Goal: Task Accomplishment & Management: Use online tool/utility

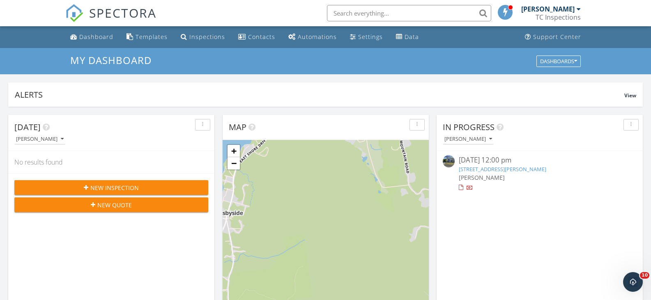
click at [632, 126] on div "button" at bounding box center [631, 125] width 8 height 6
click at [582, 190] on div at bounding box center [539, 188] width 161 height 8
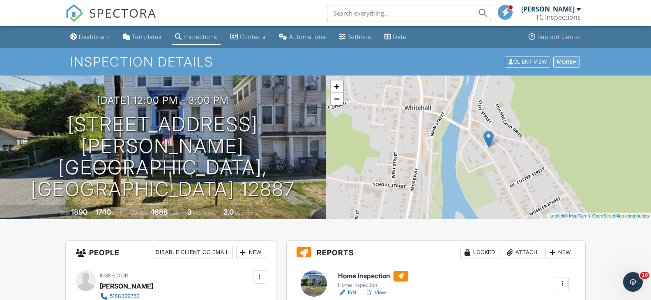
click at [573, 63] on div at bounding box center [574, 61] width 4 height 5
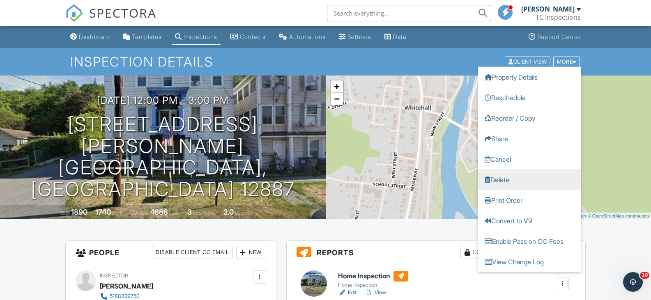
click at [532, 179] on link "Delete" at bounding box center [529, 179] width 103 height 21
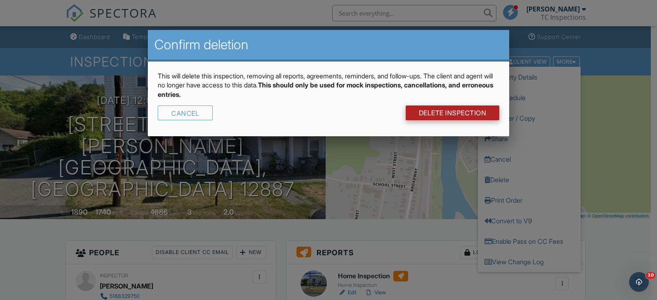
click at [441, 108] on link "DELETE Inspection" at bounding box center [453, 113] width 94 height 15
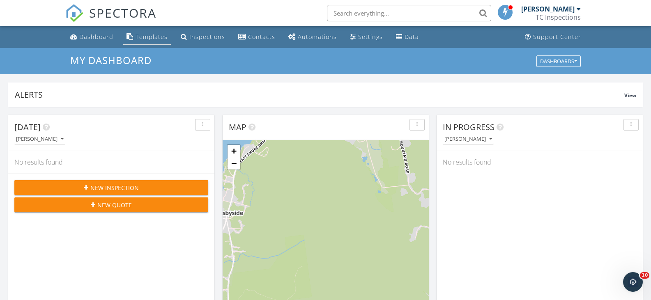
click at [150, 38] on div "Templates" at bounding box center [152, 37] width 32 height 8
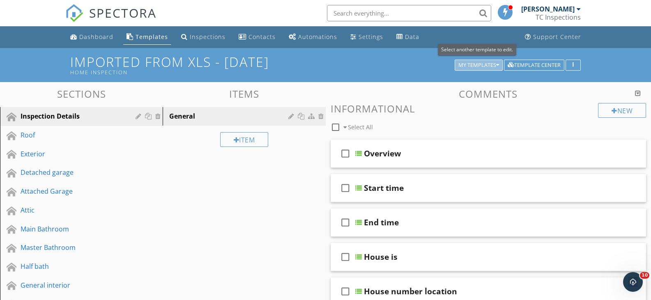
click at [492, 64] on div "My Templates" at bounding box center [478, 65] width 41 height 6
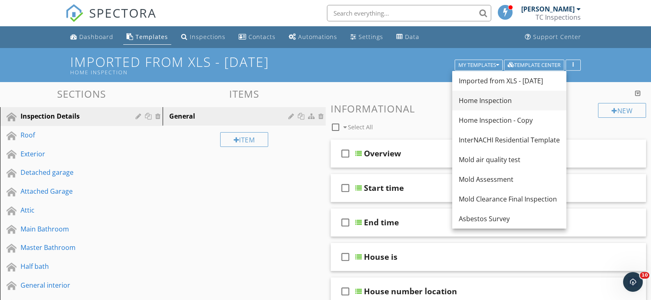
click at [492, 100] on div "Home Inspection" at bounding box center [509, 101] width 101 height 10
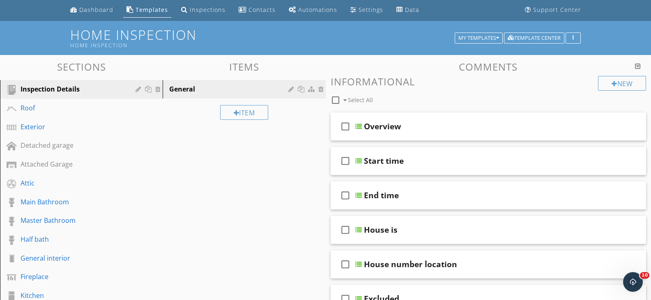
scroll to position [41, 0]
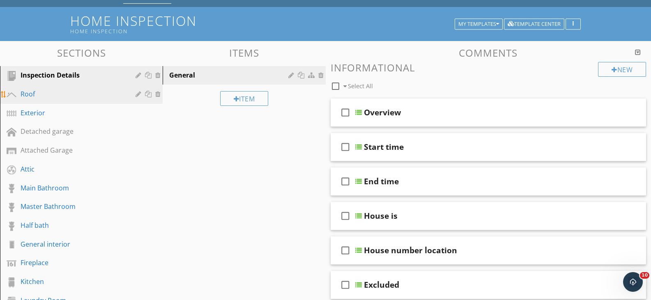
click at [47, 100] on link "Roof" at bounding box center [82, 94] width 160 height 19
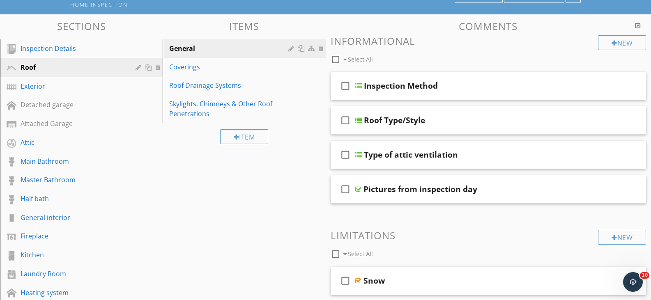
scroll to position [82, 0]
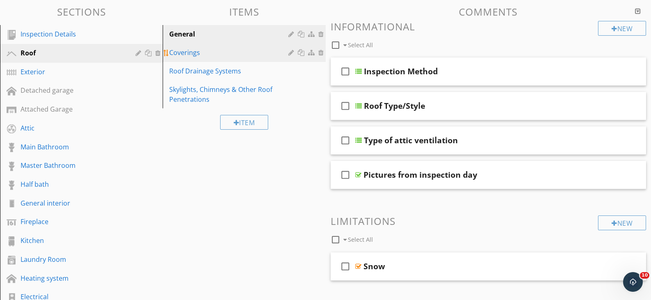
click at [213, 56] on div "Coverings" at bounding box center [229, 53] width 121 height 10
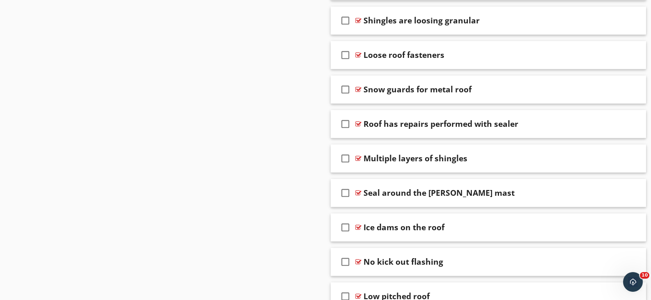
scroll to position [994, 0]
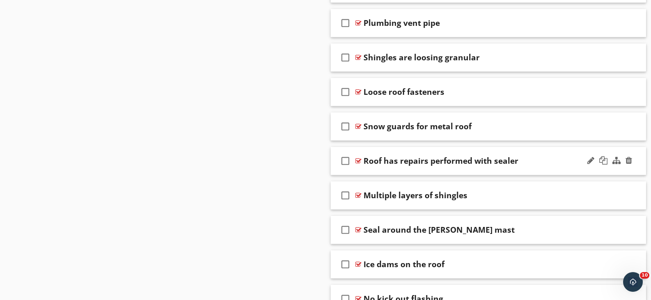
click at [359, 159] on div at bounding box center [358, 161] width 6 height 7
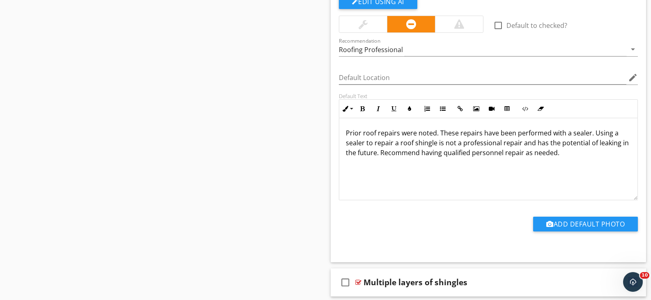
scroll to position [1158, 0]
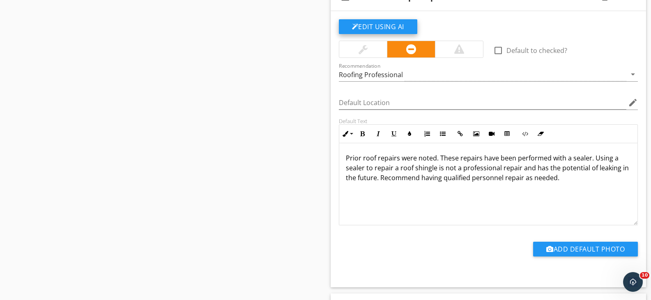
click at [376, 25] on button "Edit Using AI" at bounding box center [378, 26] width 78 height 15
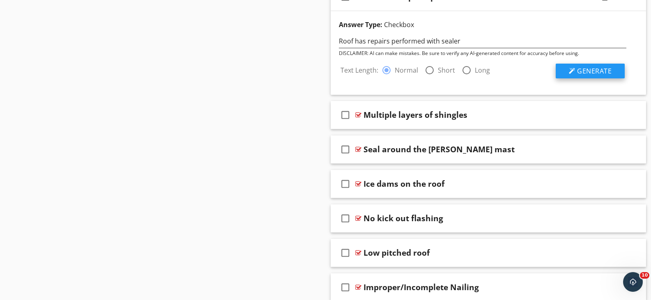
click at [599, 71] on span "Generate" at bounding box center [594, 71] width 34 height 9
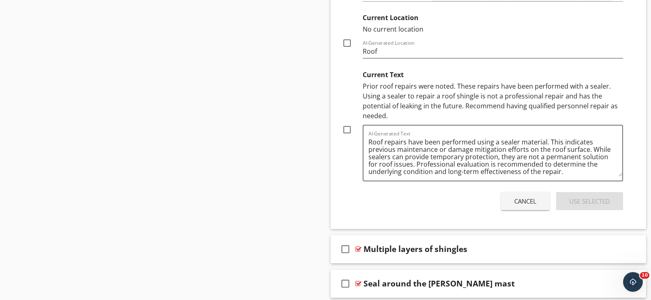
scroll to position [1364, 0]
click at [346, 129] on div at bounding box center [347, 131] width 14 height 14
checkbox input "true"
click at [600, 201] on div "Use Selected" at bounding box center [589, 202] width 41 height 9
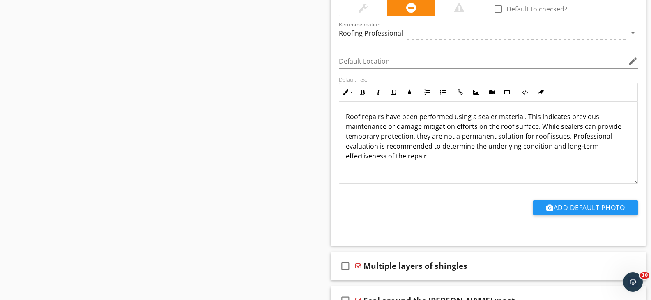
scroll to position [1185, 0]
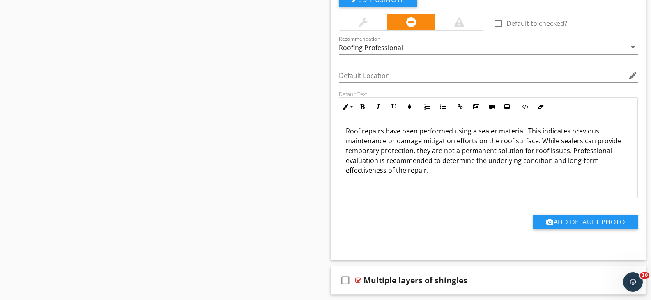
click at [521, 133] on p "Roof repairs have been performed using a sealer material. This indicates previo…" at bounding box center [488, 150] width 285 height 49
click at [618, 133] on p "Roof repairs have been performed using a sealer. This indicates previous mainte…" at bounding box center [488, 150] width 285 height 49
click at [457, 142] on p "Roof repairs have been performed using a sealer. This indicates previous damage…" at bounding box center [488, 145] width 285 height 39
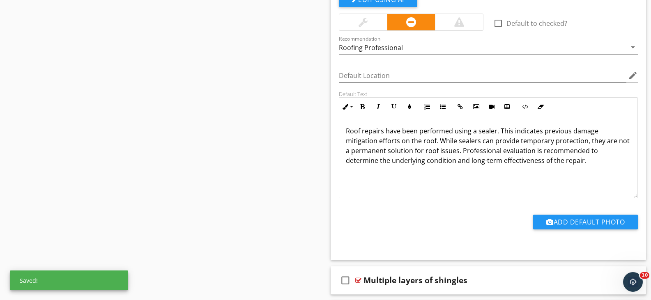
drag, startPoint x: 407, startPoint y: 145, endPoint x: 402, endPoint y: 149, distance: 7.0
click at [407, 145] on p "Roof repairs have been performed using a sealer. This indicates previous damage…" at bounding box center [488, 145] width 285 height 39
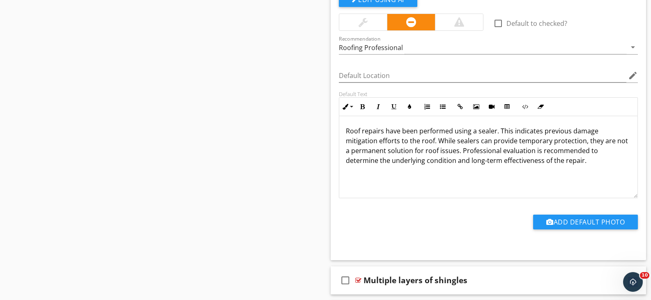
click at [489, 140] on p "Roof repairs have been performed using a sealer. This indicates previous damage…" at bounding box center [488, 145] width 285 height 39
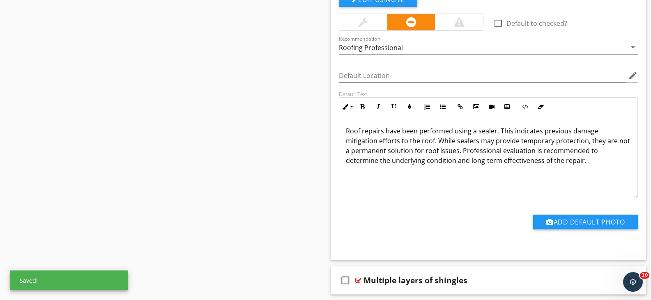
click at [457, 144] on p "Roof repairs have been performed using a sealer. This indicates previous damage…" at bounding box center [488, 145] width 285 height 39
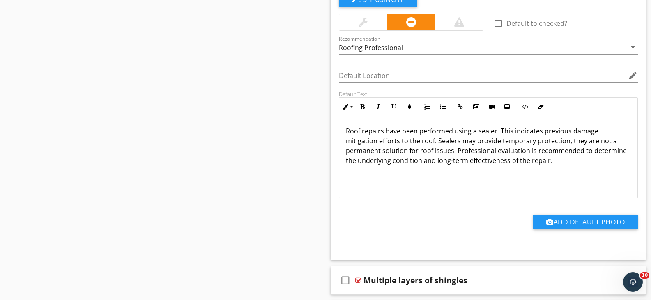
click at [549, 162] on p "Roof repairs have been performed using a sealer. This indicates previous damage…" at bounding box center [488, 145] width 285 height 39
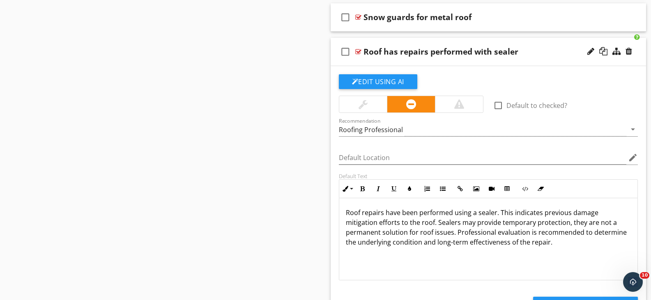
scroll to position [1062, 0]
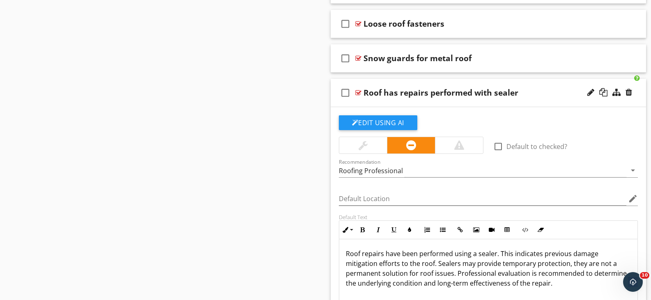
click at [358, 90] on div at bounding box center [358, 93] width 6 height 7
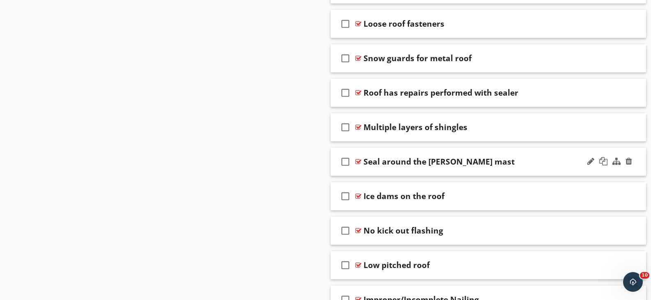
click at [359, 161] on div at bounding box center [358, 161] width 6 height 7
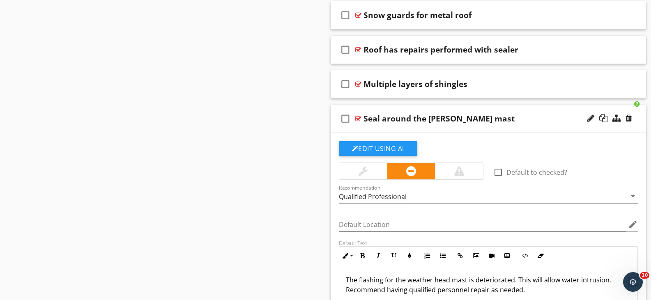
scroll to position [1103, 0]
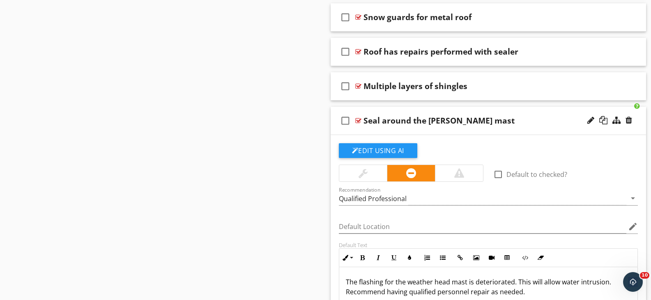
click at [358, 120] on div at bounding box center [358, 120] width 6 height 7
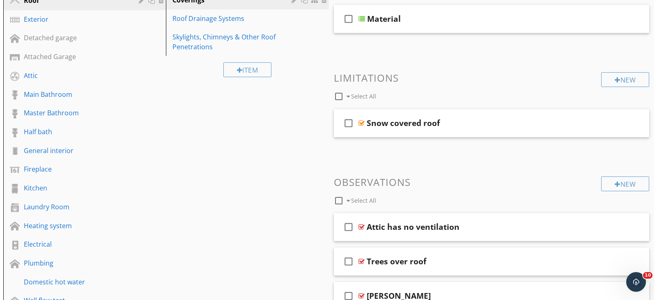
scroll to position [132, 0]
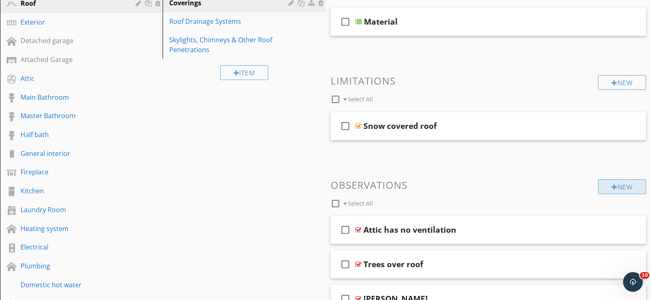
click at [618, 186] on div "New" at bounding box center [622, 186] width 48 height 15
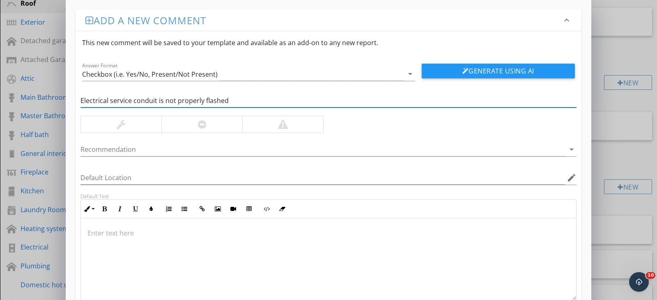
type input "Electrical service conduit is not properly flashed"
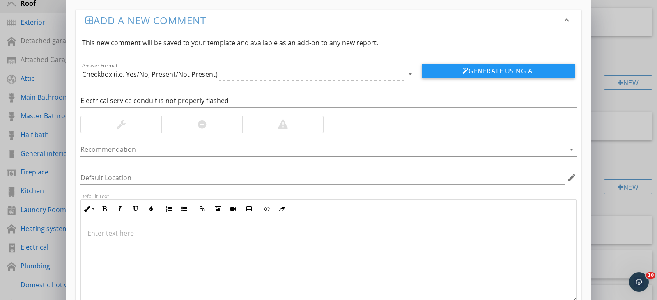
click at [212, 115] on div at bounding box center [328, 113] width 496 height 5
click at [208, 127] on div at bounding box center [201, 124] width 81 height 16
click at [203, 156] on div at bounding box center [322, 150] width 485 height 14
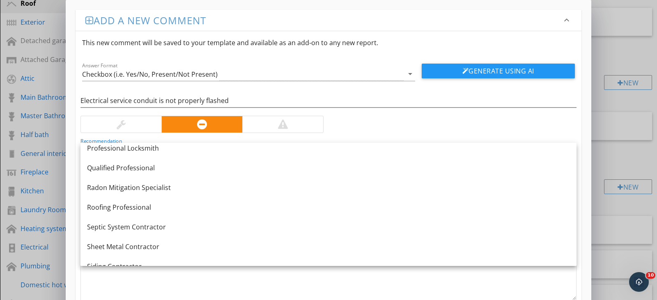
scroll to position [944, 0]
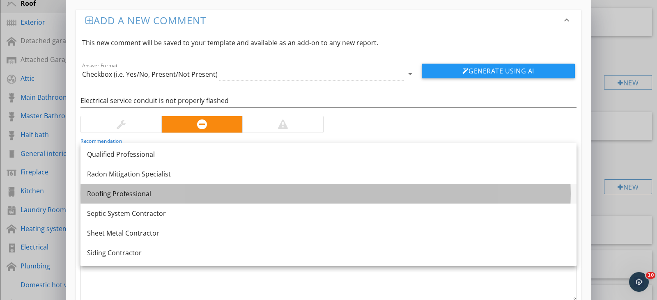
click at [282, 193] on div "Roofing Professional" at bounding box center [328, 194] width 483 height 10
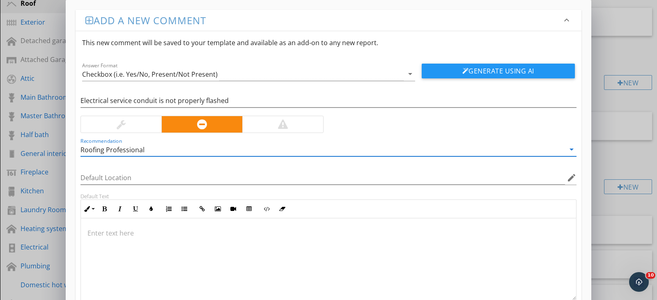
click at [264, 243] on div at bounding box center [328, 259] width 495 height 82
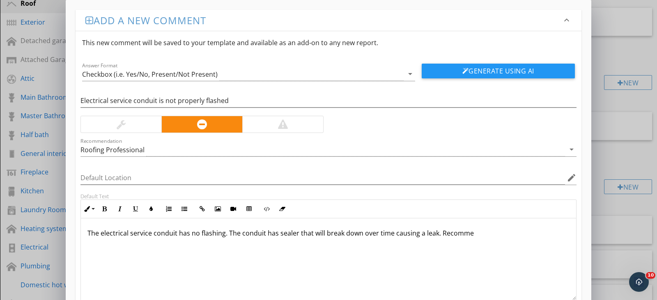
click at [371, 247] on div "The electrical service conduit has no flashing. The conduit has sealer that wil…" at bounding box center [328, 259] width 495 height 82
click at [469, 233] on p "The electrical service conduit has no flashing. The conduit has sealer that wil…" at bounding box center [328, 233] width 482 height 10
click at [495, 69] on button "Generate Using AI" at bounding box center [498, 71] width 153 height 15
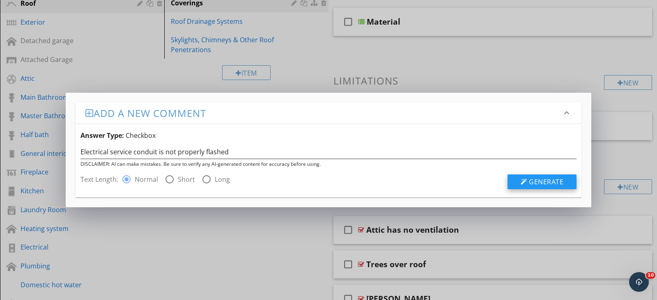
click at [556, 177] on button "Generate" at bounding box center [542, 182] width 69 height 15
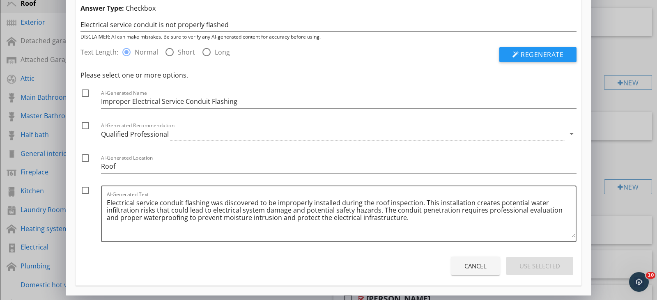
scroll to position [35, 0]
click at [476, 267] on div "Cancel" at bounding box center [475, 265] width 22 height 9
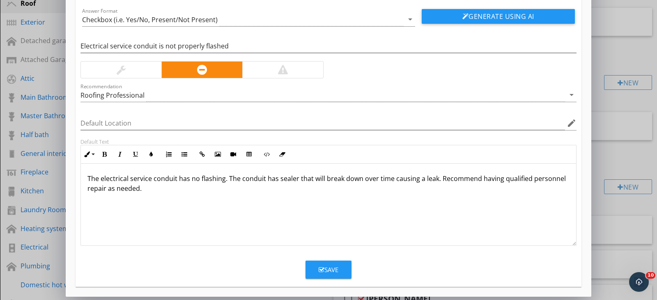
scroll to position [56, 0]
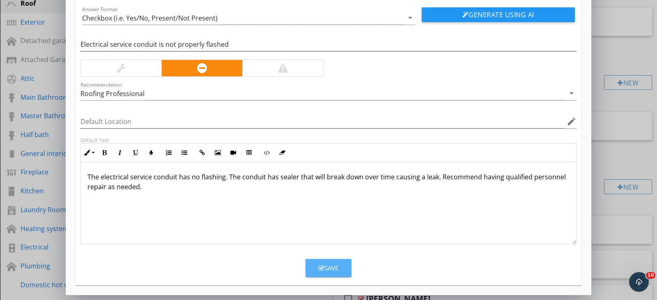
click at [331, 267] on div "Save" at bounding box center [329, 268] width 20 height 9
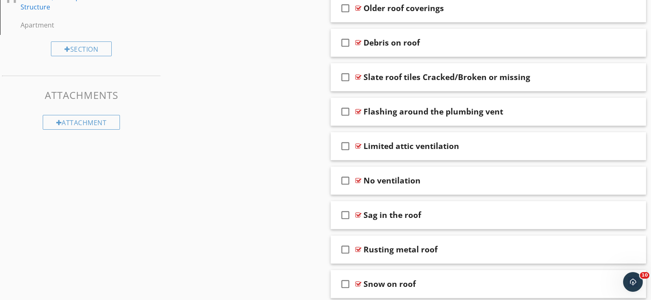
scroll to position [460, 0]
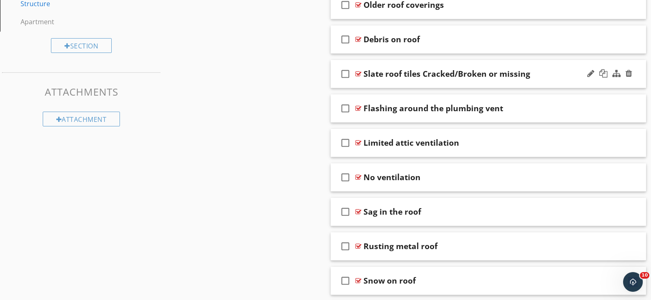
click at [359, 74] on div at bounding box center [358, 74] width 6 height 7
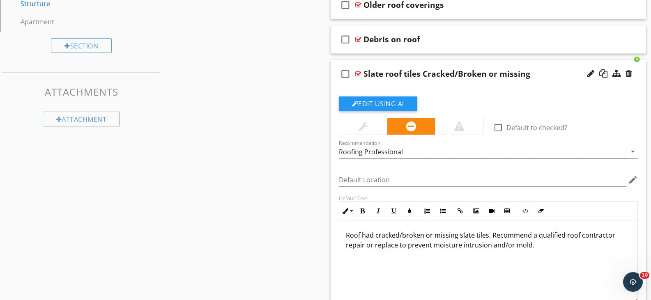
click at [359, 72] on div at bounding box center [358, 74] width 6 height 7
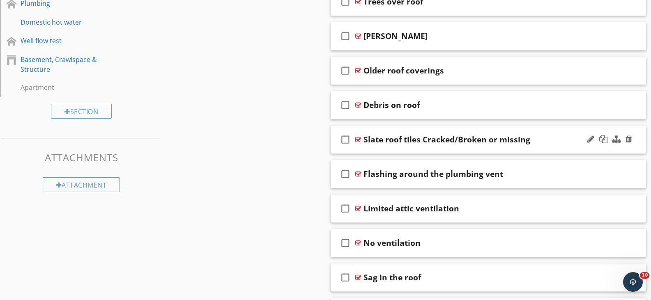
scroll to position [419, 0]
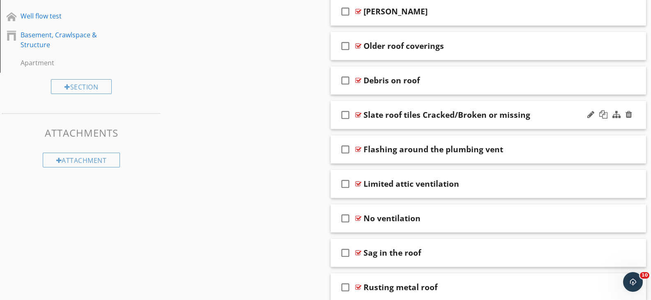
click at [358, 114] on div at bounding box center [358, 115] width 6 height 7
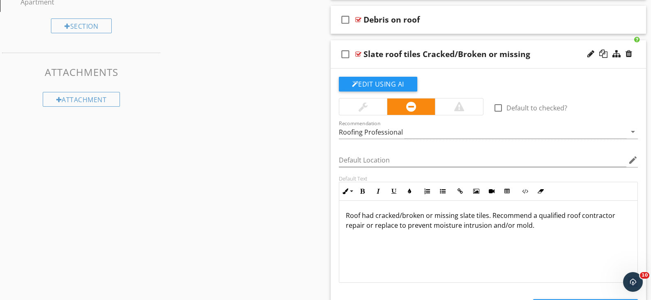
scroll to position [460, 0]
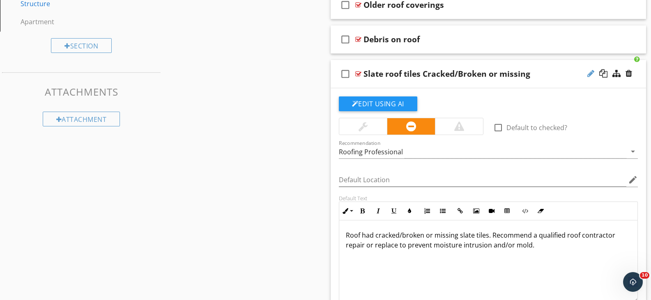
click at [590, 72] on div at bounding box center [590, 73] width 7 height 8
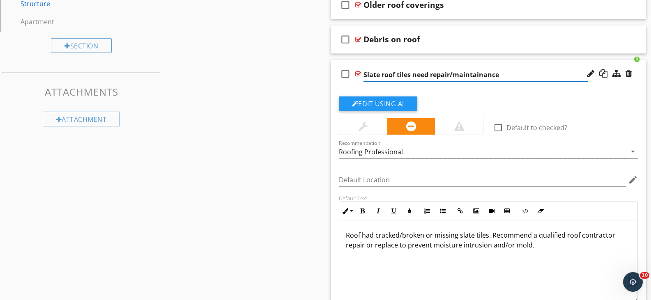
type input "Slate roof tiles need repair/maintenance"
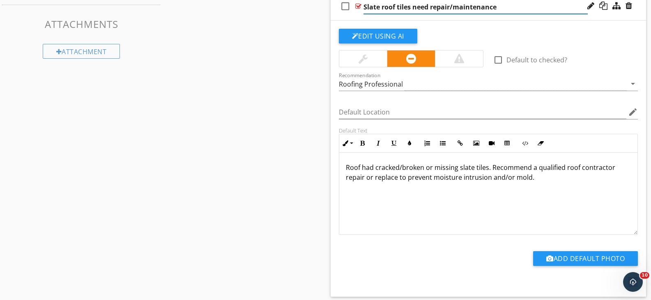
scroll to position [583, 0]
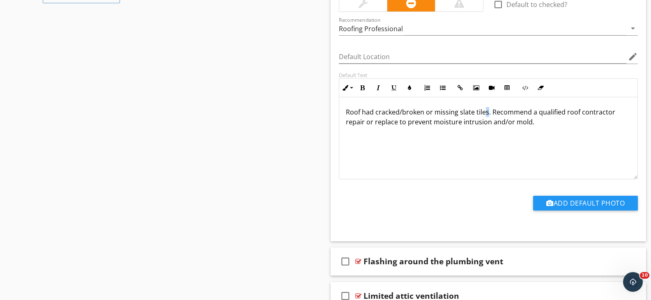
click at [485, 117] on p "Roof had cracked/broken or missing slate tiles. Recommend a qualified roof cont…" at bounding box center [488, 117] width 285 height 20
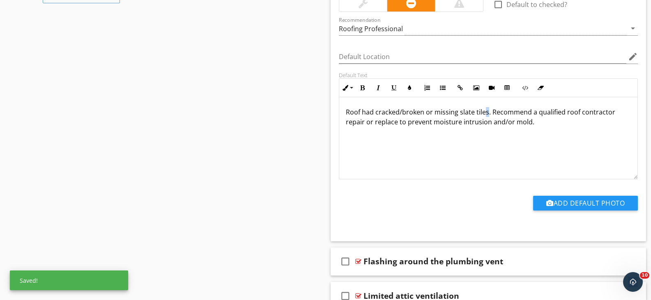
click at [485, 113] on p "Roof had cracked/broken or missing slate tiles. Recommend a qualified roof cont…" at bounding box center [488, 117] width 285 height 20
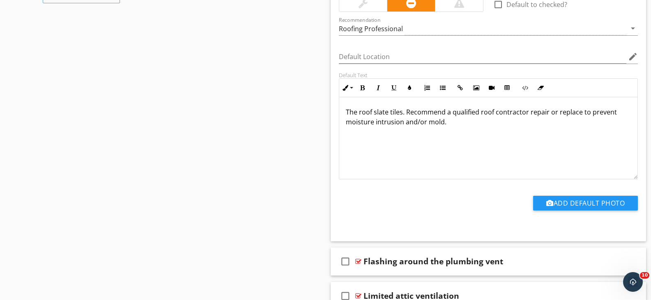
click at [374, 116] on p "The roof slate tiles. Recommend a qualified roof contractor repair or replace t…" at bounding box center [488, 117] width 285 height 20
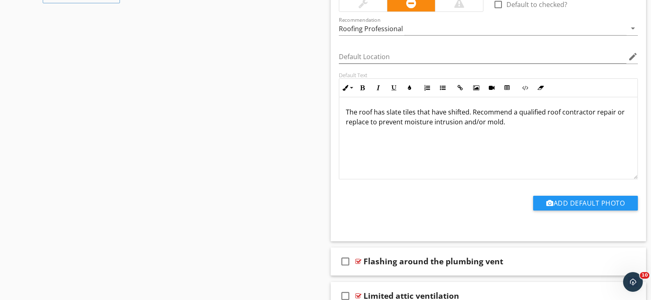
click at [467, 114] on p "The roof has slate tiles that have shifted. Recommend a qualified roof contract…" at bounding box center [488, 117] width 285 height 20
drag, startPoint x: 361, startPoint y: 124, endPoint x: 302, endPoint y: 140, distance: 60.9
click at [360, 126] on p "The roof has slate tiles that have shifted, cracks, or are missing. Slate roofs…" at bounding box center [488, 122] width 285 height 30
click at [489, 115] on p "The roof has slate tiles that have shifted, cracks, or are missing. Slate roofs…" at bounding box center [488, 122] width 285 height 30
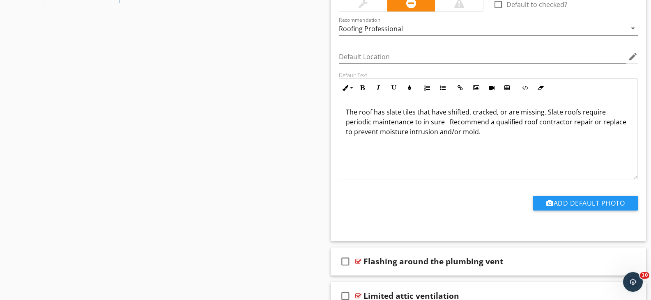
click at [420, 126] on p "The roof has slate tiles that have shifted, cracked, or are missing. Slate roof…" at bounding box center [488, 122] width 285 height 30
click at [451, 126] on p "The roof has slate tiles that have shifted, cracked, or are missing. Slate roof…" at bounding box center [488, 122] width 285 height 30
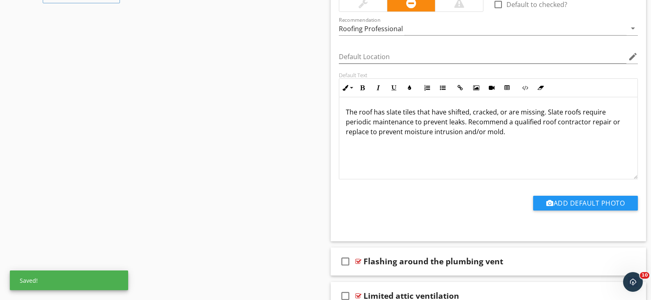
click at [508, 135] on p "The roof has slate tiles that have shifted, cracked, or are missing. Slate roof…" at bounding box center [488, 122] width 285 height 30
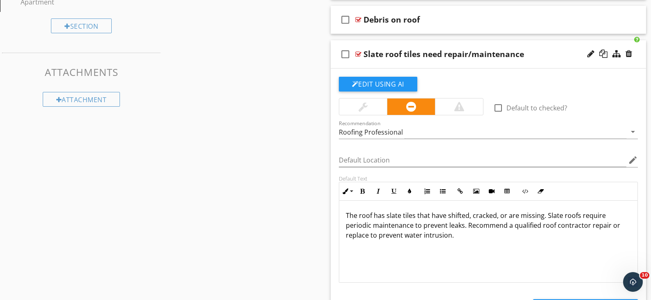
scroll to position [501, 0]
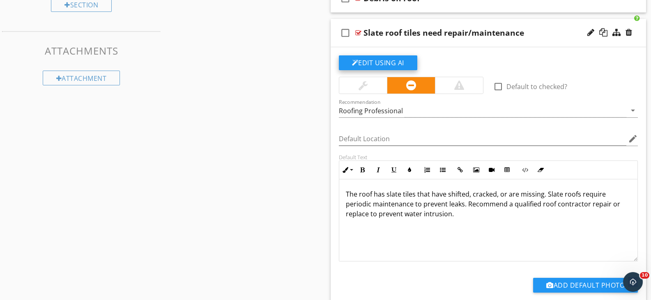
click at [384, 61] on button "Edit Using AI" at bounding box center [378, 62] width 78 height 15
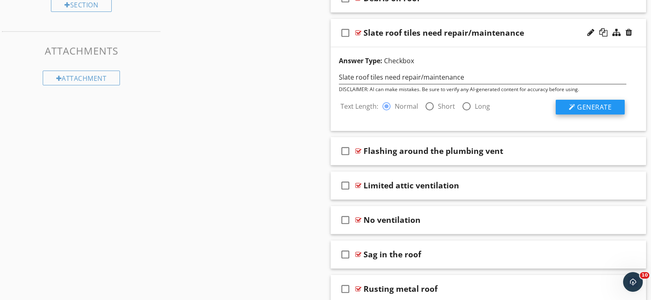
click at [593, 105] on span "Generate" at bounding box center [594, 107] width 34 height 9
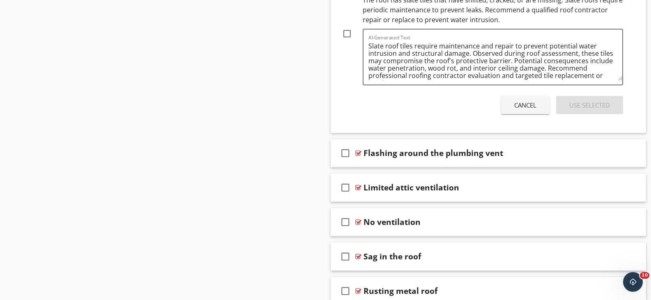
click at [518, 106] on div "Cancel" at bounding box center [525, 105] width 22 height 9
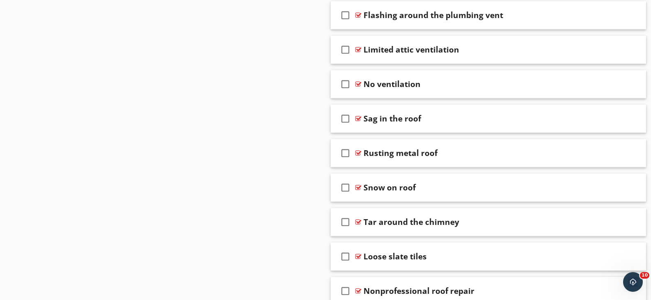
scroll to position [939, 0]
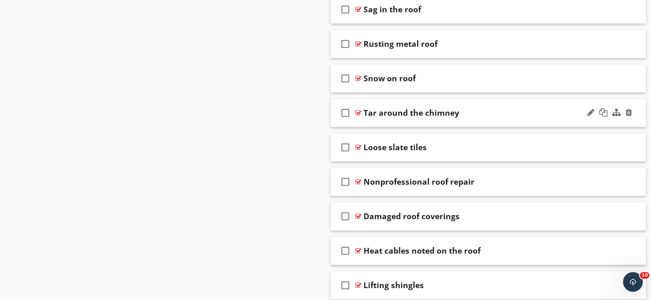
click at [358, 112] on div at bounding box center [358, 113] width 6 height 7
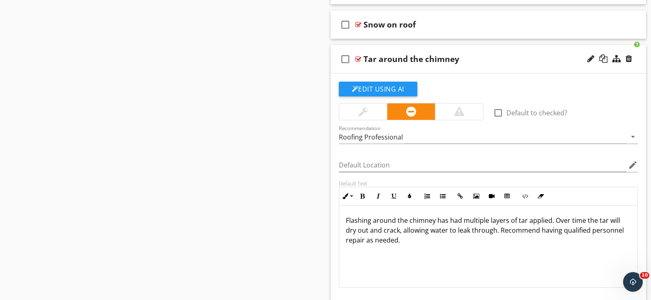
scroll to position [980, 0]
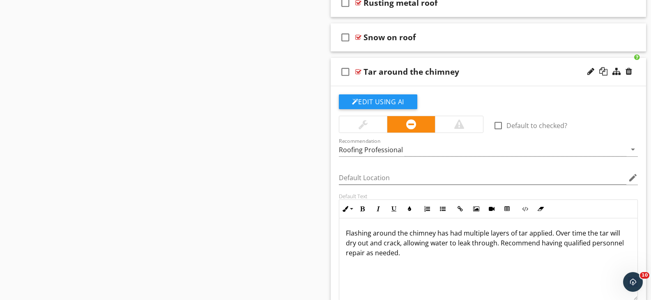
click at [358, 71] on div at bounding box center [358, 72] width 6 height 7
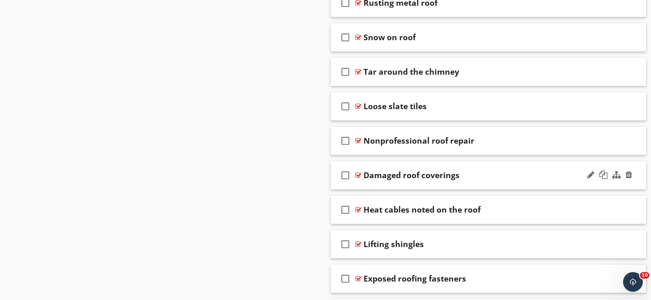
click at [358, 175] on div at bounding box center [358, 175] width 6 height 7
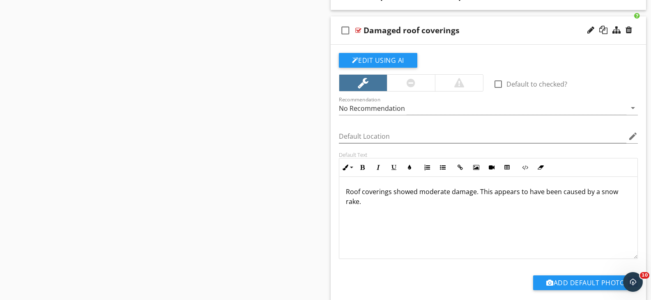
scroll to position [1103, 0]
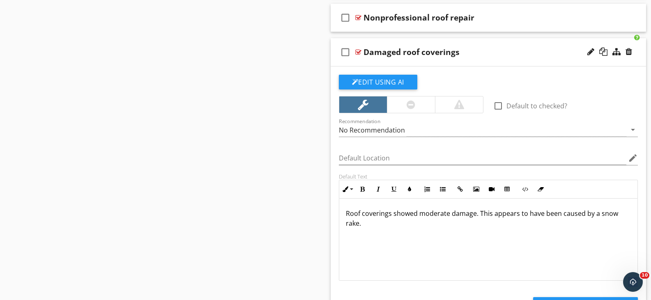
click at [449, 215] on p "Roof coverings showed moderate damage. This appears to have been caused by a sn…" at bounding box center [488, 219] width 285 height 20
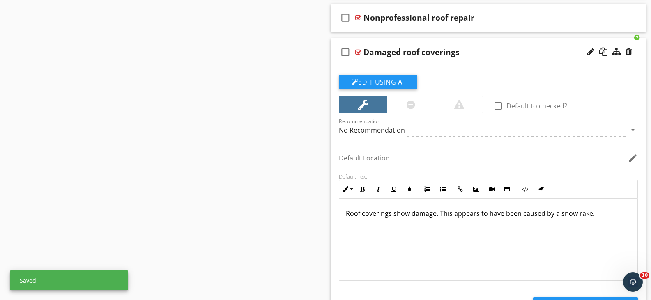
click at [593, 217] on p "Roof coverings show damage. This appears to have been caused by a snow rake." at bounding box center [488, 214] width 285 height 10
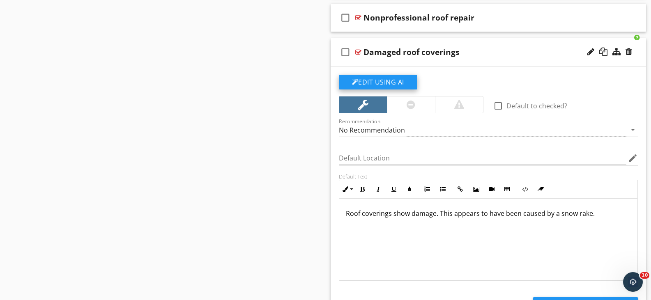
click at [393, 81] on button "Edit Using AI" at bounding box center [378, 82] width 78 height 15
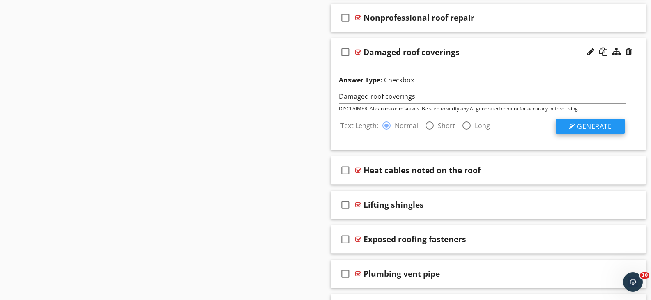
click at [597, 127] on span "Generate" at bounding box center [594, 126] width 34 height 9
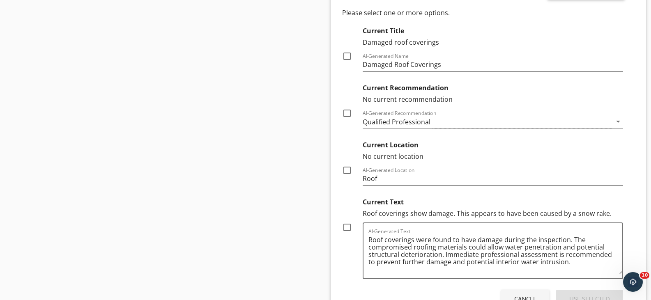
scroll to position [1309, 0]
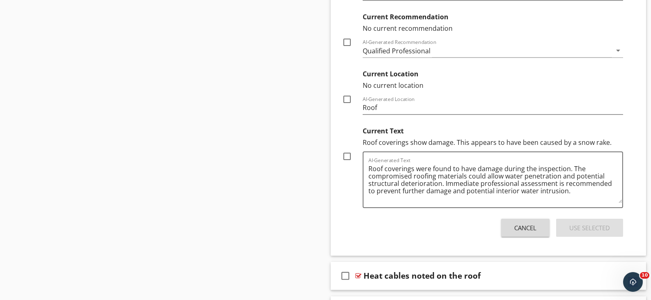
click at [531, 227] on div "Cancel" at bounding box center [525, 227] width 22 height 9
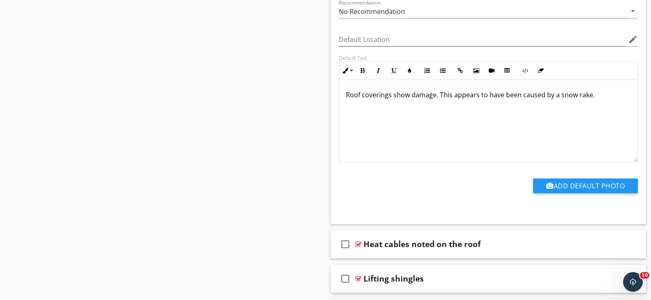
scroll to position [1213, 0]
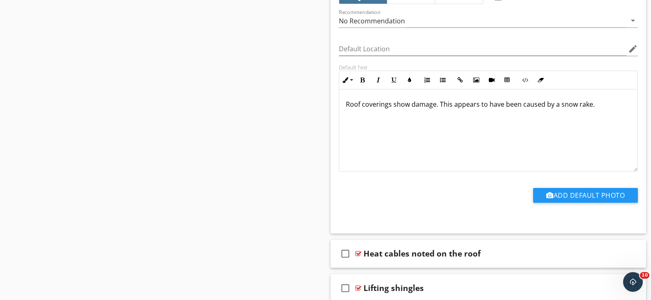
click at [593, 108] on p "Roof coverings show damage. This appears to have been caused by a snow rake." at bounding box center [488, 104] width 285 height 10
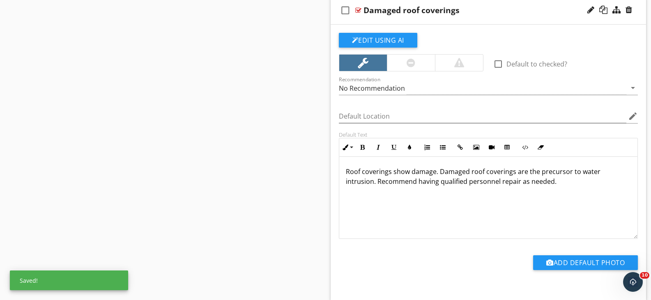
scroll to position [1130, 0]
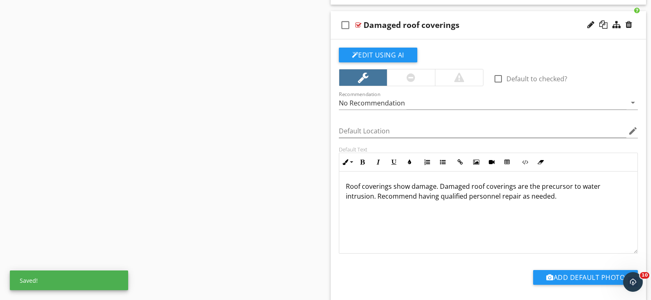
click at [419, 80] on div at bounding box center [411, 77] width 48 height 16
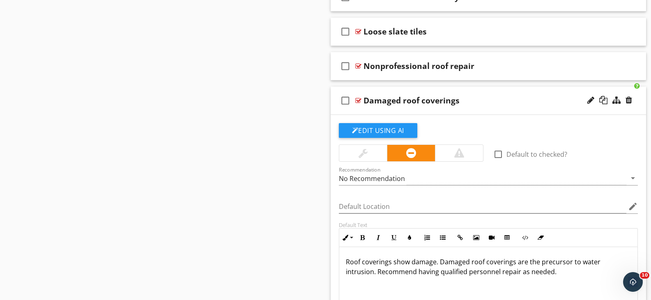
scroll to position [1048, 0]
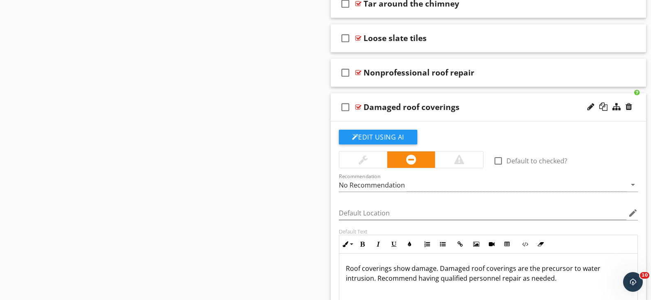
click at [360, 108] on div at bounding box center [358, 107] width 6 height 7
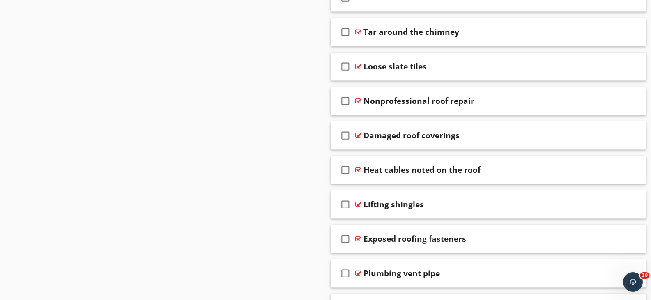
scroll to position [1007, 0]
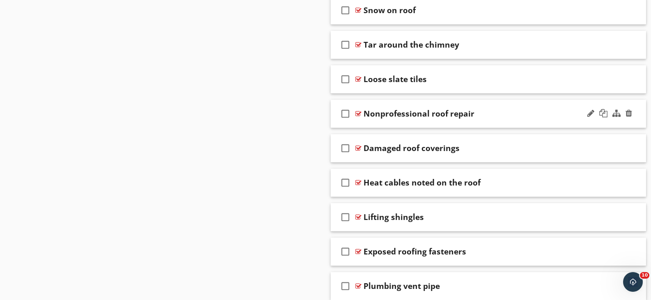
click at [357, 112] on div at bounding box center [358, 113] width 6 height 7
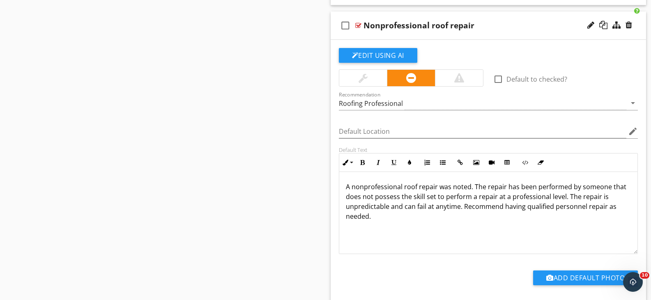
scroll to position [1089, 0]
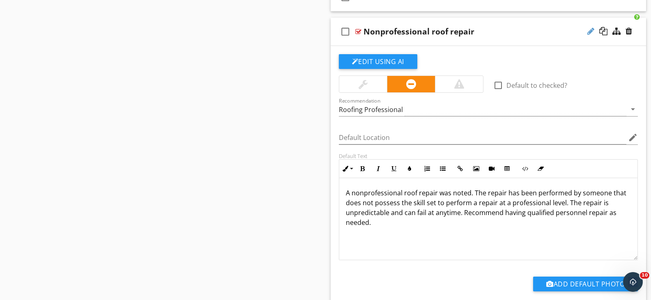
click at [588, 31] on div at bounding box center [590, 31] width 7 height 8
click at [418, 34] on input "Nonprofessional roof repair" at bounding box center [475, 33] width 224 height 14
type input "Amateur roof repair"
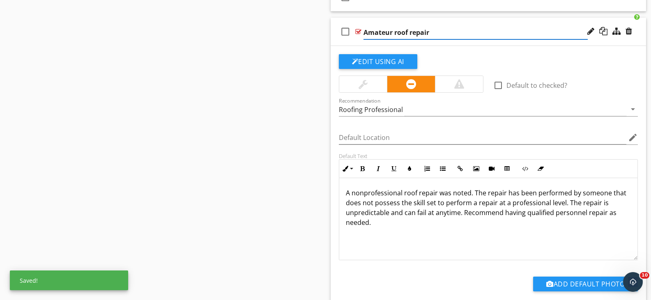
click at [436, 29] on input "Amateur roof repair" at bounding box center [475, 33] width 224 height 14
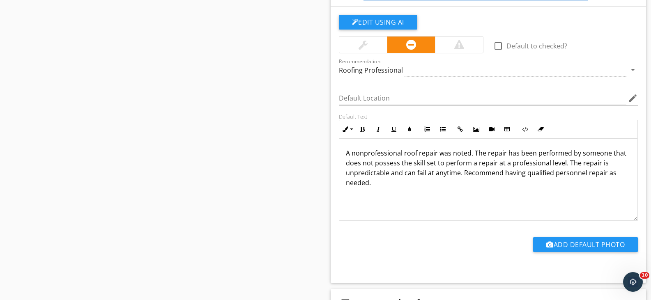
scroll to position [1130, 0]
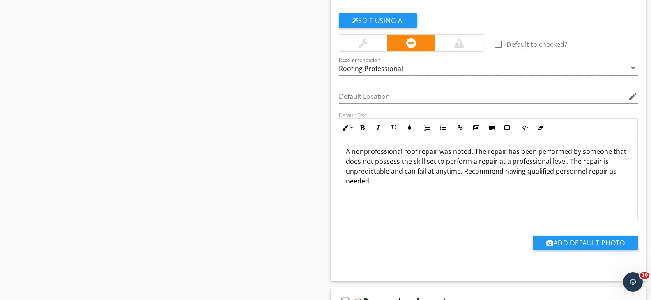
click at [472, 153] on p "A nonprofessional roof repair was noted. The repair has been performed by someo…" at bounding box center [488, 166] width 285 height 39
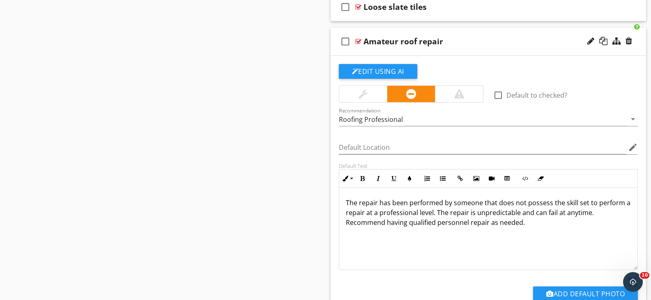
scroll to position [1048, 0]
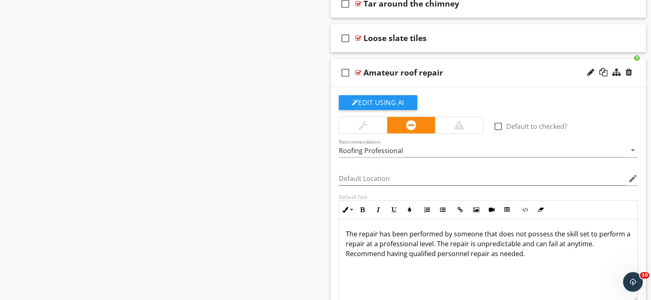
click at [358, 72] on div at bounding box center [358, 72] width 6 height 7
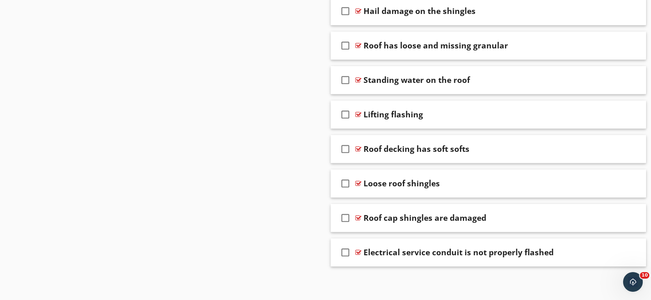
scroll to position [2249, 0]
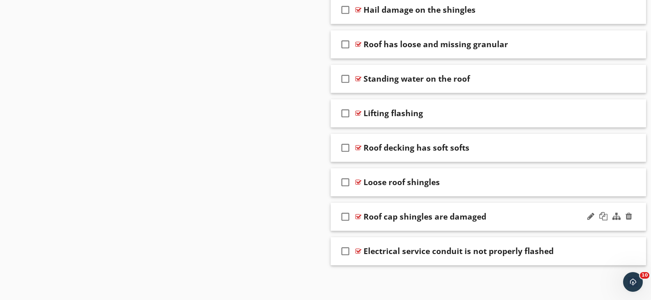
click at [358, 216] on div at bounding box center [358, 217] width 6 height 7
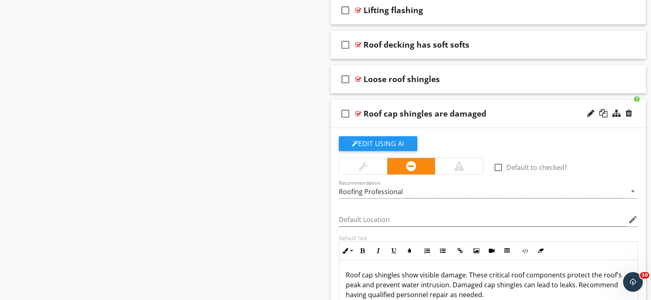
scroll to position [2331, 0]
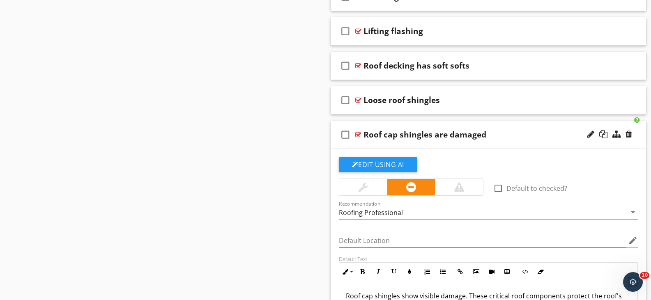
click at [358, 135] on div at bounding box center [358, 134] width 6 height 7
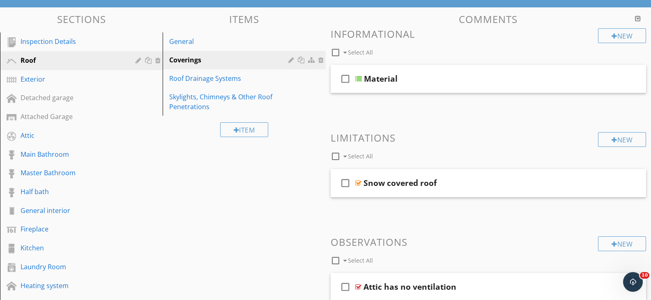
scroll to position [73, 0]
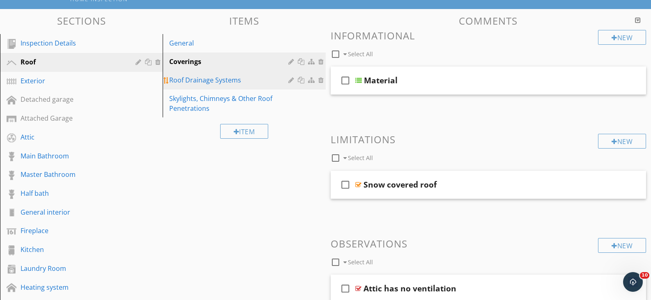
click at [197, 76] on div "Roof Drainage Systems" at bounding box center [229, 80] width 121 height 10
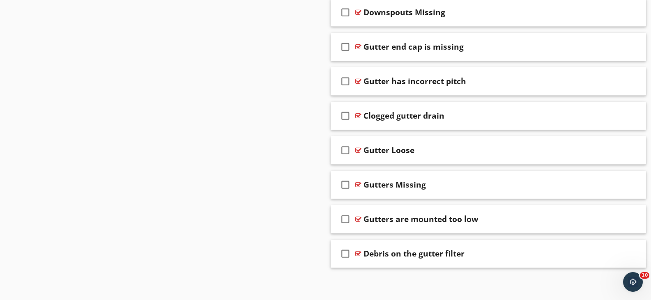
scroll to position [734, 0]
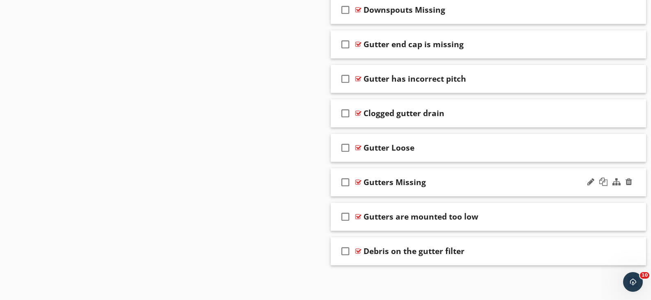
click at [358, 181] on div at bounding box center [358, 182] width 6 height 7
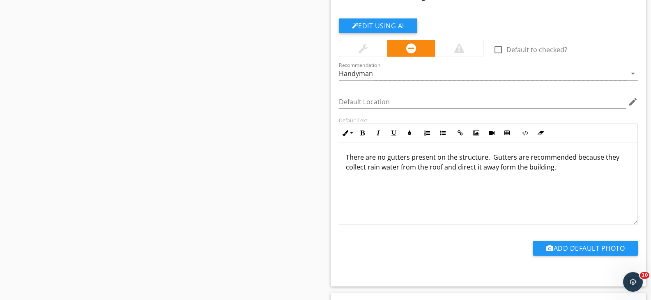
scroll to position [939, 0]
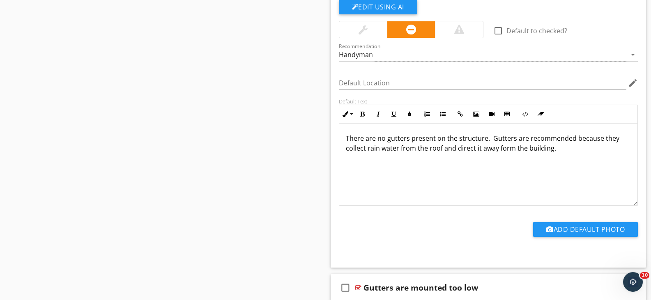
click at [408, 142] on p "There are no gutters present on the structure. Gutters are recommended because …" at bounding box center [488, 143] width 285 height 20
click at [482, 142] on p "There are no gutters present on the structure. Gutters are recommended because …" at bounding box center [488, 143] width 285 height 20
click at [503, 152] on p "Missing gutters were noted. Gutters are recommended because they collect rain w…" at bounding box center [488, 143] width 285 height 20
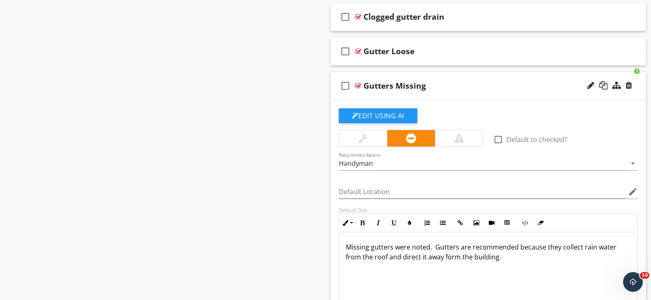
scroll to position [816, 0]
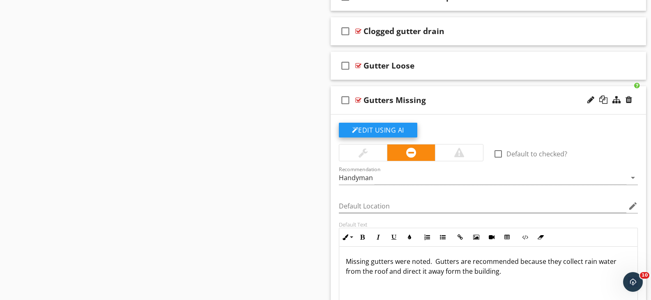
click at [395, 131] on button "Edit Using AI" at bounding box center [378, 130] width 78 height 15
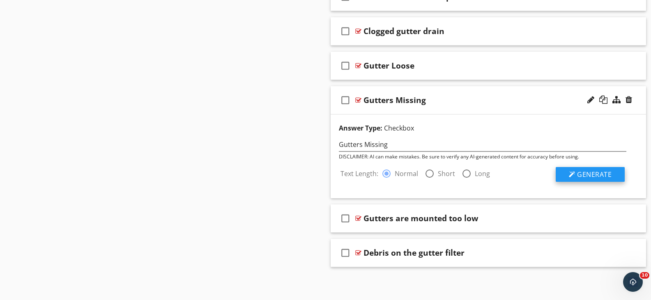
click at [608, 175] on span "Generate" at bounding box center [594, 174] width 34 height 9
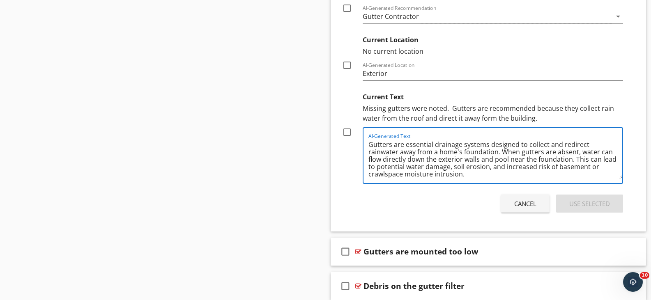
scroll to position [2, 0]
drag, startPoint x: 500, startPoint y: 151, endPoint x: 526, endPoint y: 177, distance: 36.6
click at [526, 177] on textarea "Gutters are essential drainage systems designed to collect and redirect rainwat…" at bounding box center [495, 158] width 254 height 41
click at [352, 173] on div "Current Text Missing gutters were noted. Gutters are recommended because they c…" at bounding box center [482, 136] width 281 height 95
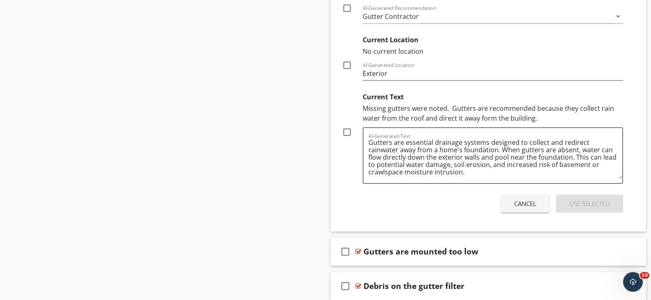
click at [518, 205] on div "Cancel" at bounding box center [525, 203] width 22 height 9
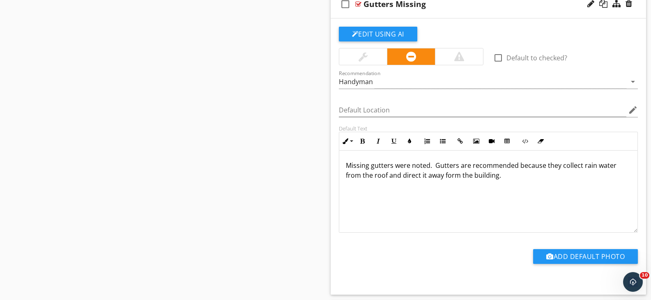
scroll to position [934, 0]
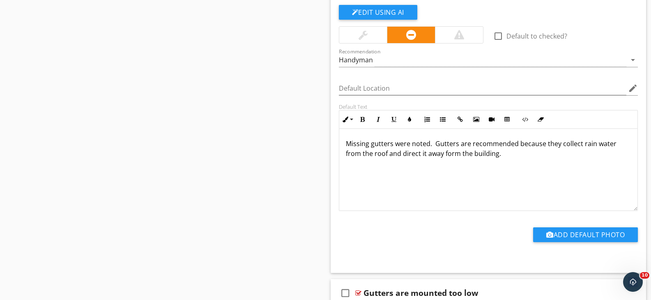
click at [501, 159] on div "Missing gutters were noted. Gutters are recommended because they collect rain w…" at bounding box center [488, 170] width 299 height 82
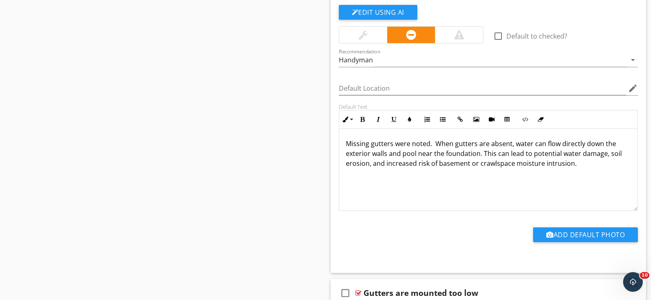
click at [477, 156] on p "Missing gutters were noted. When gutters are absent, water can flow directly do…" at bounding box center [488, 154] width 285 height 30
click at [618, 158] on p "Missing gutters were noted. When gutters are absent, water can flow directly do…" at bounding box center [488, 154] width 285 height 30
click at [567, 157] on p "Missing gutters were noted. When gutters are absent, water can flow directly do…" at bounding box center [488, 154] width 285 height 30
click at [609, 154] on p "Missing gutters were noted. When gutters are absent, water can flow directly do…" at bounding box center [488, 154] width 285 height 30
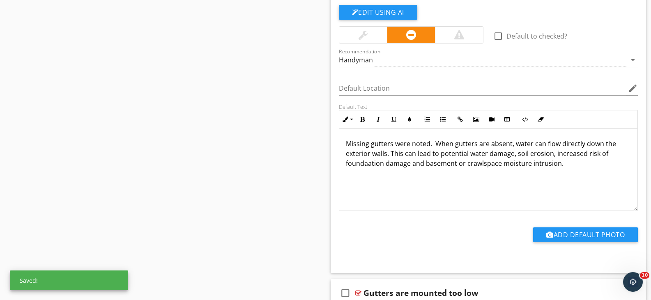
click at [367, 167] on p "Missing gutters were noted. When gutters are absent, water can flow directly do…" at bounding box center [488, 154] width 285 height 30
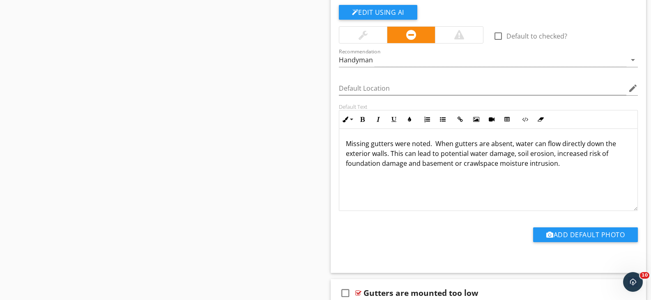
click at [560, 167] on p "Missing gutters were noted. When gutters are absent, water can flow directly do…" at bounding box center [488, 154] width 285 height 30
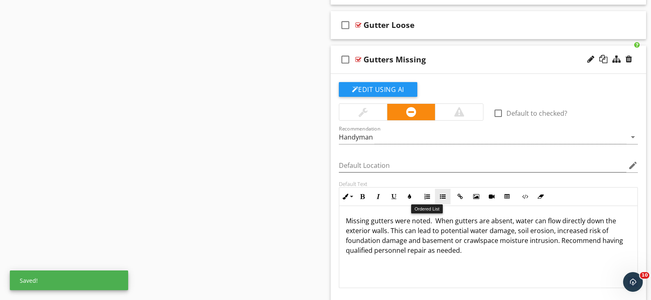
scroll to position [852, 0]
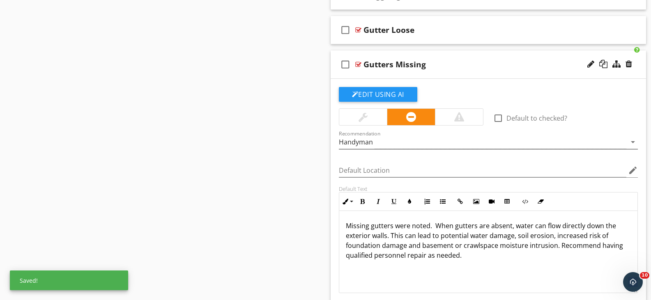
click at [634, 141] on icon "arrow_drop_down" at bounding box center [633, 142] width 10 height 10
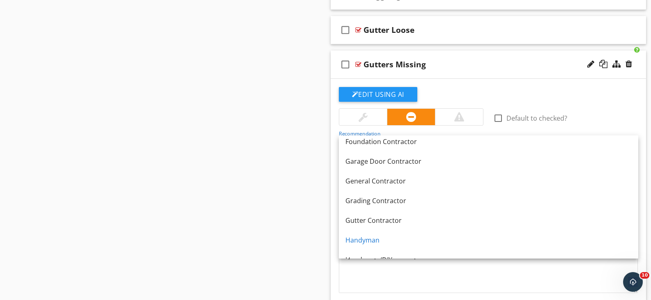
scroll to position [452, 0]
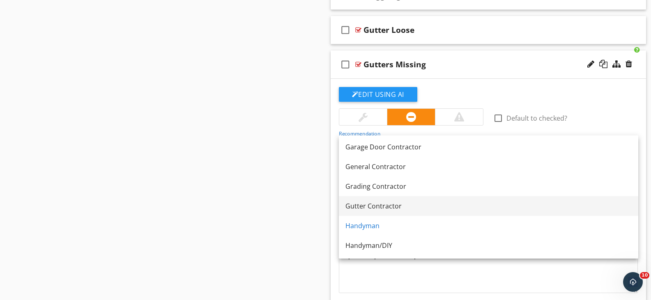
click at [439, 201] on div "Gutter Contractor" at bounding box center [488, 206] width 286 height 10
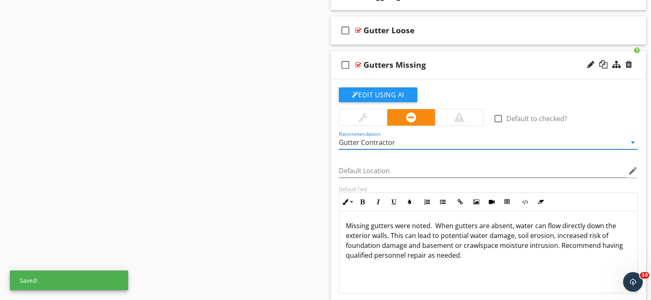
scroll to position [846, 0]
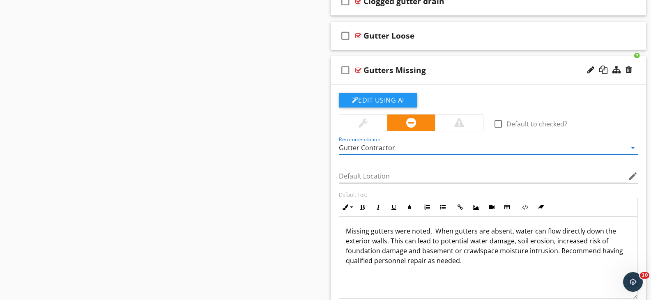
click at [358, 70] on div at bounding box center [358, 70] width 6 height 7
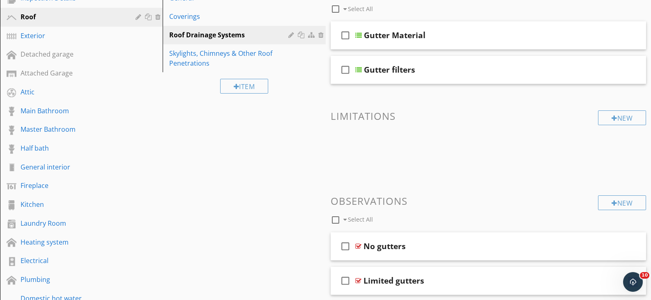
scroll to position [77, 0]
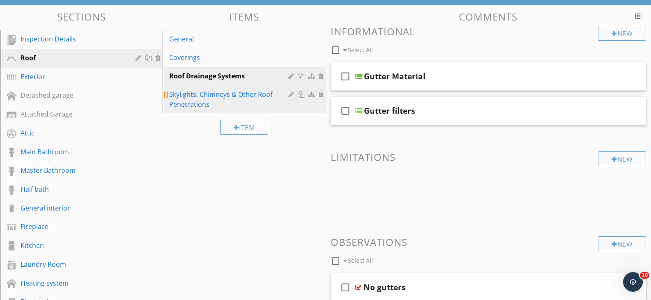
click at [214, 100] on div "Skylights, Chimneys & Other Roof Penetrations" at bounding box center [229, 100] width 121 height 20
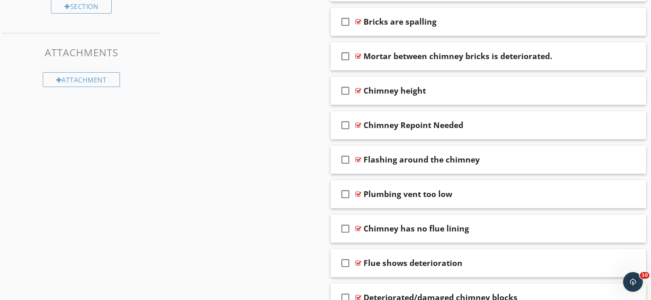
scroll to position [324, 0]
